Goal: Task Accomplishment & Management: Manage account settings

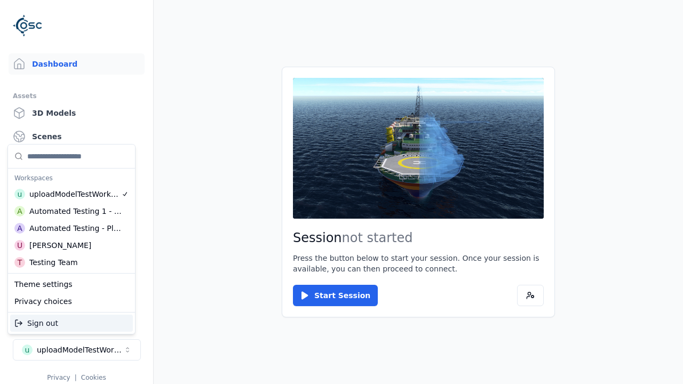
click at [69, 228] on div "Automated Testing - Playwright" at bounding box center [75, 228] width 92 height 11
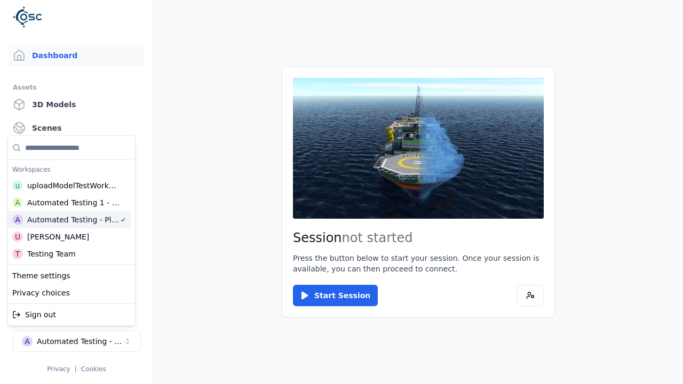
click at [130, 12] on html "Support Dashboard Assets 3D Models Scenes Datasets Recordings Support Documenta…" at bounding box center [341, 192] width 683 height 384
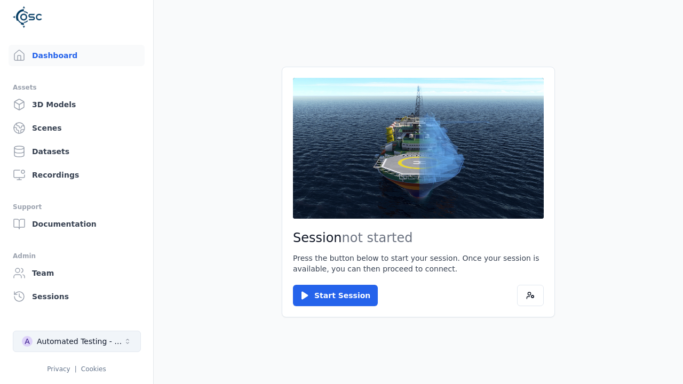
click at [76, 341] on div "Automated Testing - Playwright" at bounding box center [80, 341] width 86 height 11
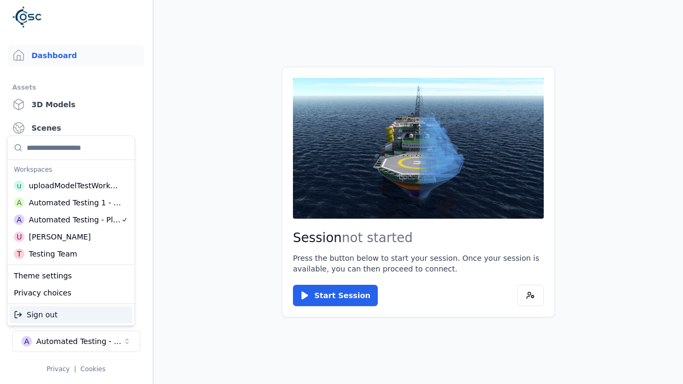
click at [130, 12] on html "Support Dashboard Assets 3D Models Scenes Datasets Recordings Support Documenta…" at bounding box center [341, 192] width 683 height 384
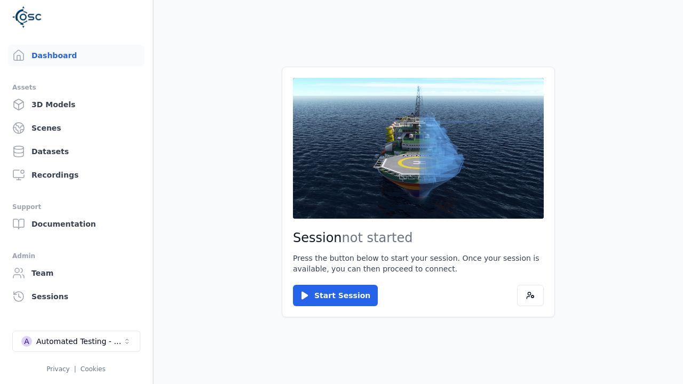
click at [76, 151] on link "Datasets" at bounding box center [76, 151] width 136 height 21
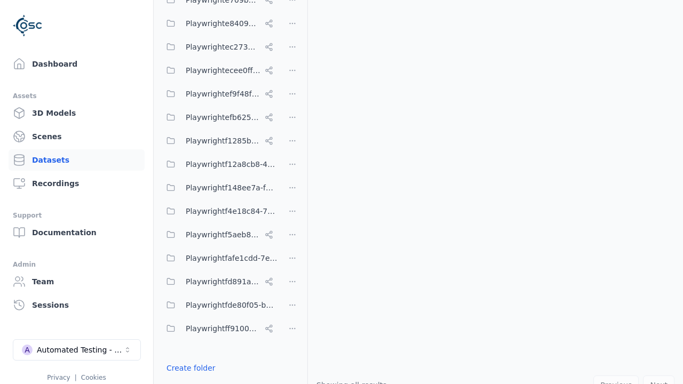
click at [188, 378] on button "Done editing" at bounding box center [190, 387] width 61 height 19
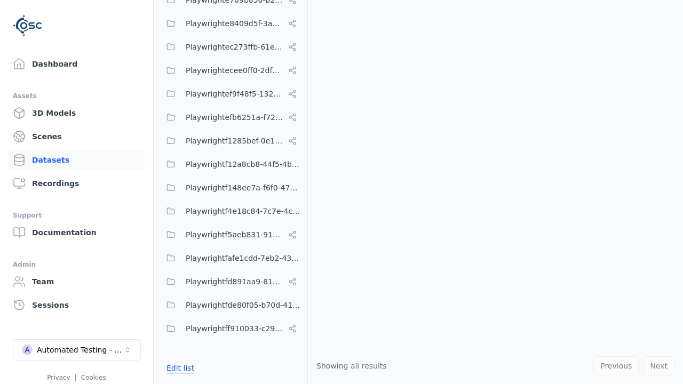
scroll to position [4716, 0]
click at [76, 160] on link "Datasets" at bounding box center [77, 159] width 136 height 21
click at [178, 367] on button "Edit list" at bounding box center [180, 367] width 41 height 19
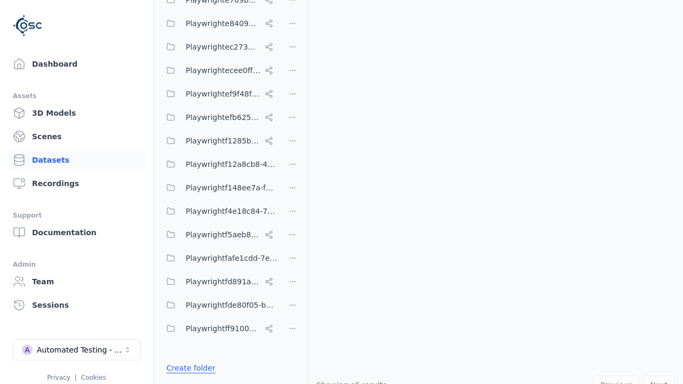
click at [188, 367] on link "Create folder" at bounding box center [190, 368] width 49 height 11
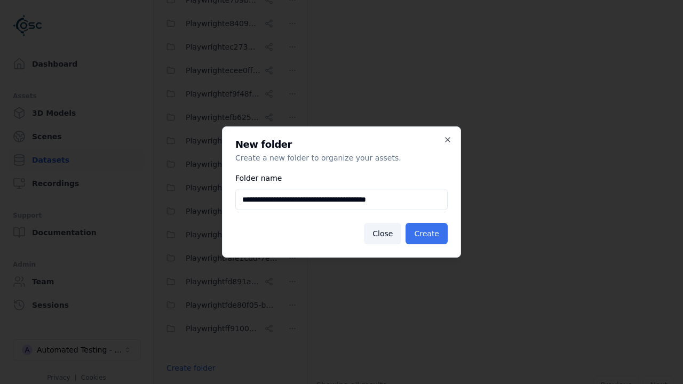
type input "**********"
click at [428, 234] on button "Create" at bounding box center [426, 233] width 42 height 21
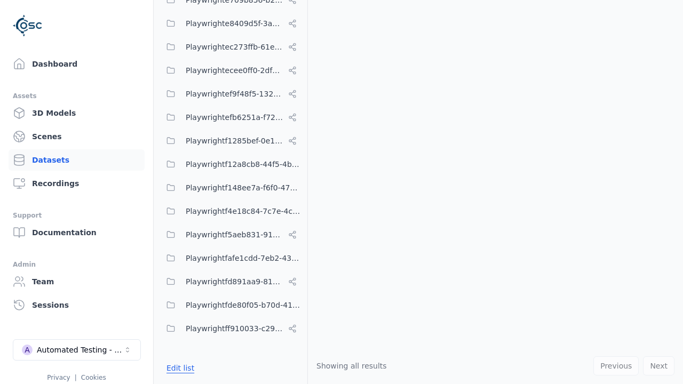
click at [178, 367] on button "Edit list" at bounding box center [180, 367] width 41 height 19
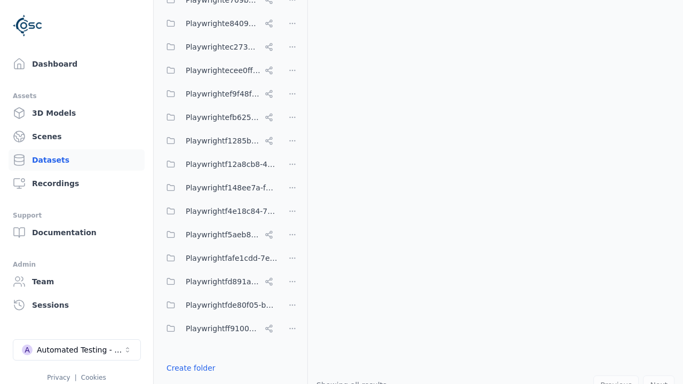
click at [292, 192] on html "Support Dashboard Assets 3D Models Scenes Datasets Recordings Support Documenta…" at bounding box center [341, 192] width 683 height 384
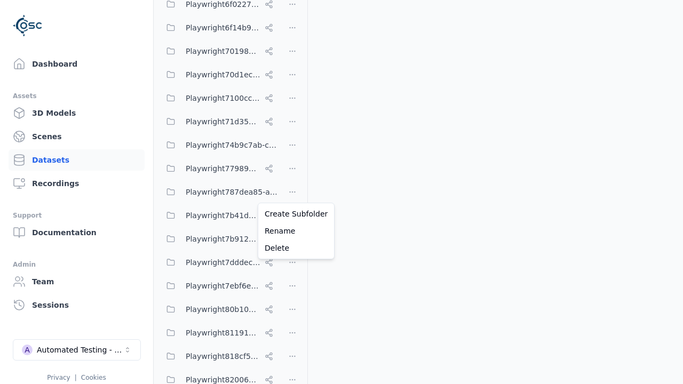
click at [341, 192] on html "Support Dashboard Assets 3D Models Scenes Datasets Recordings Support Documenta…" at bounding box center [341, 192] width 683 height 384
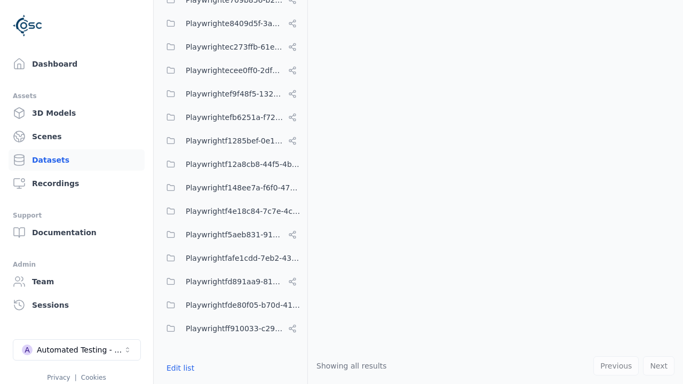
click at [178, 367] on button "Edit list" at bounding box center [180, 367] width 41 height 19
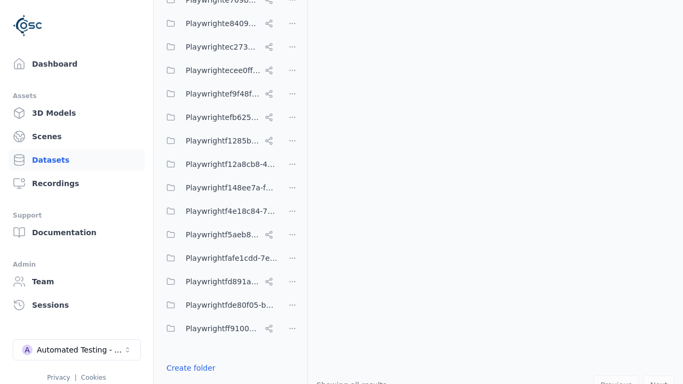
click at [292, 192] on html "Support Dashboard Assets 3D Models Scenes Datasets Recordings Support Documenta…" at bounding box center [341, 192] width 683 height 384
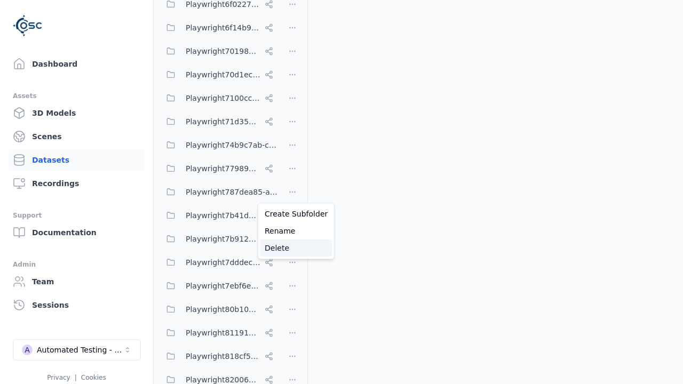
click at [292, 247] on div "Delete" at bounding box center [295, 247] width 71 height 17
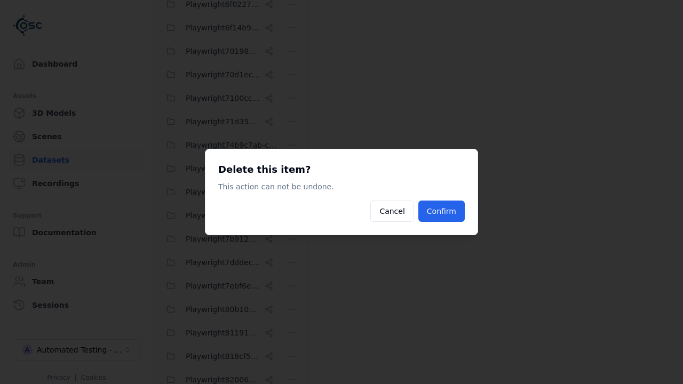
click at [443, 211] on button "Confirm" at bounding box center [441, 210] width 46 height 21
